Goal: Transaction & Acquisition: Subscribe to service/newsletter

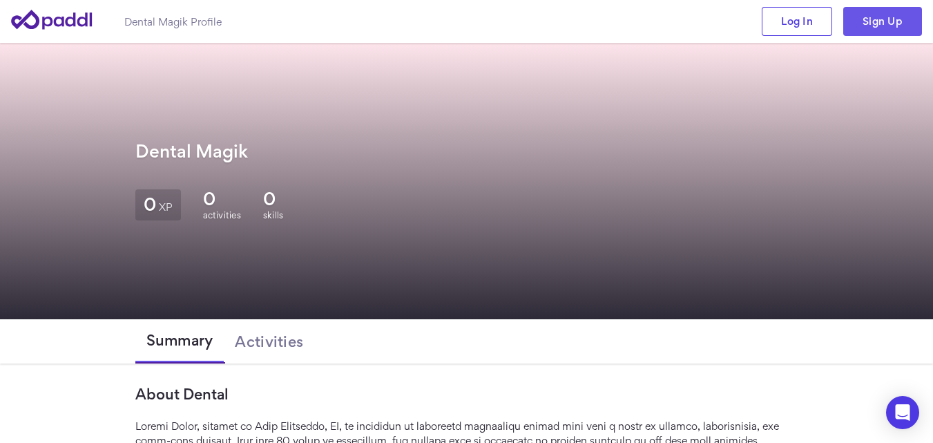
click at [884, 19] on link "Sign Up" at bounding box center [882, 21] width 79 height 29
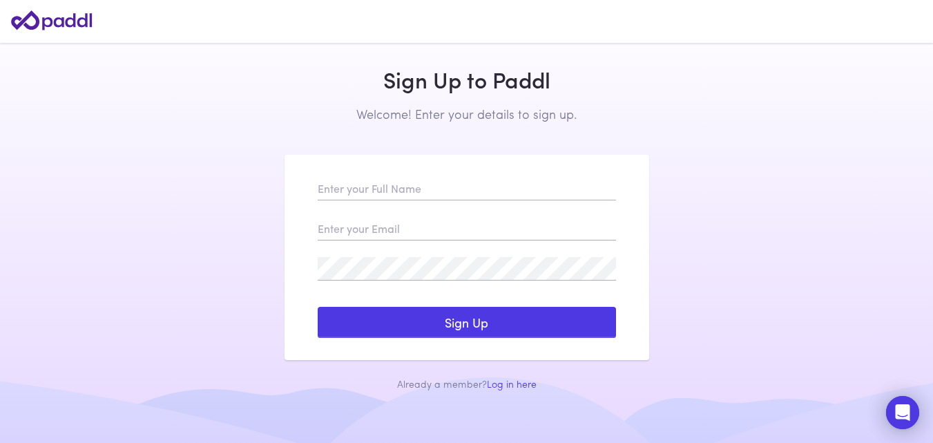
scroll to position [73, 0]
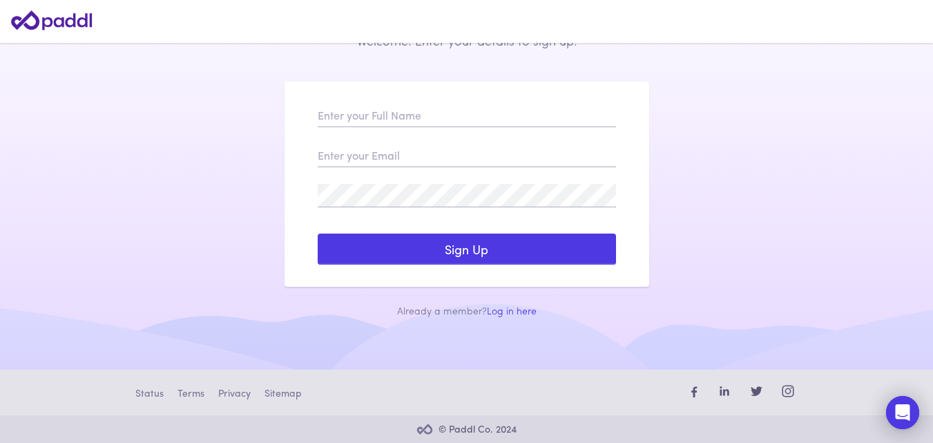
click at [333, 127] on form "Log In Sign Up Reset my Password Forgot Password? Success! A password reset ema…" at bounding box center [467, 185] width 298 height 162
click at [335, 120] on input "text" at bounding box center [467, 115] width 298 height 23
type input "Parkway Dental"
click at [356, 166] on input "email" at bounding box center [467, 155] width 298 height 23
type input "[EMAIL_ADDRESS][DOMAIN_NAME]"
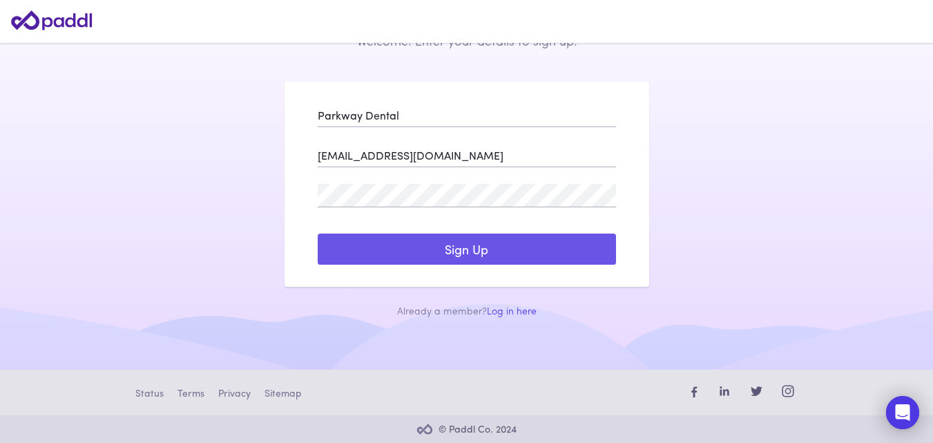
click at [476, 248] on button "Sign Up" at bounding box center [467, 249] width 298 height 32
